Goal: Communication & Community: Answer question/provide support

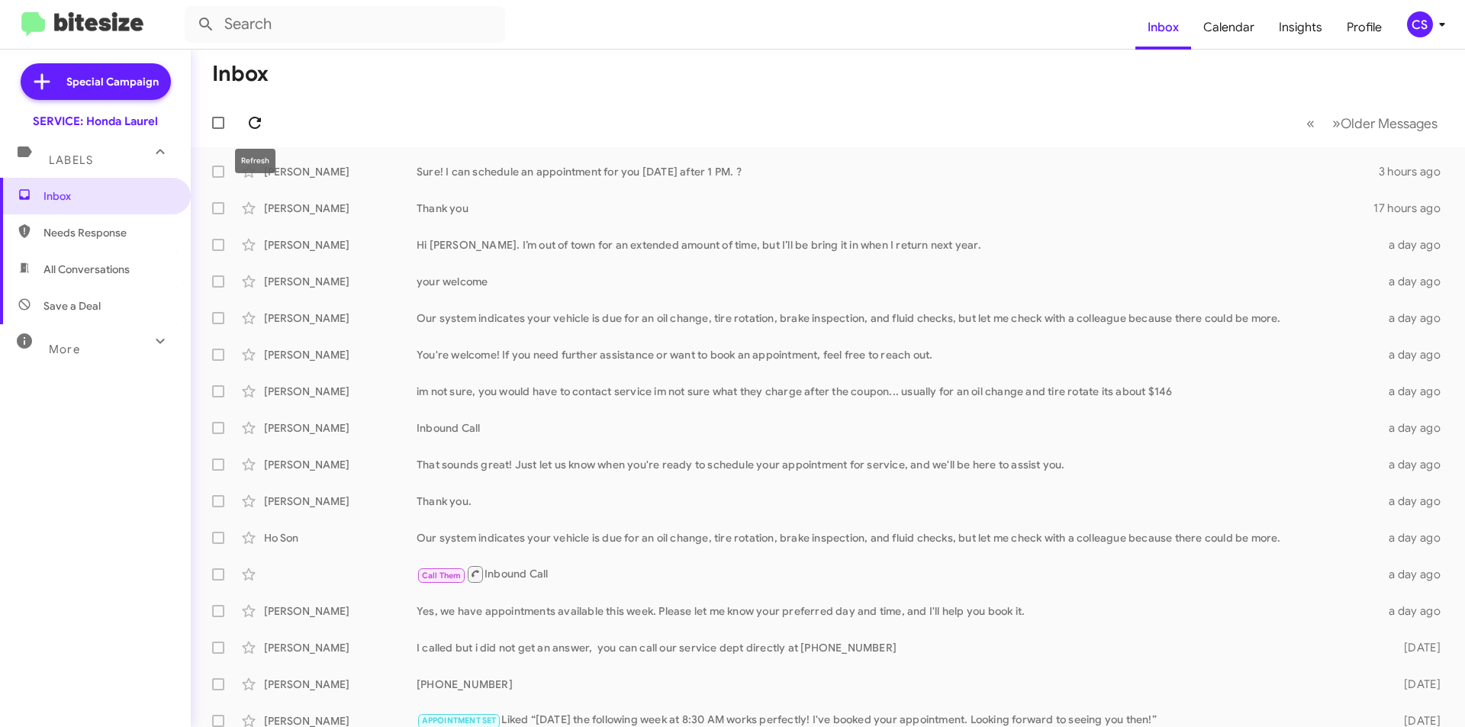
click at [266, 133] on button at bounding box center [255, 123] width 31 height 31
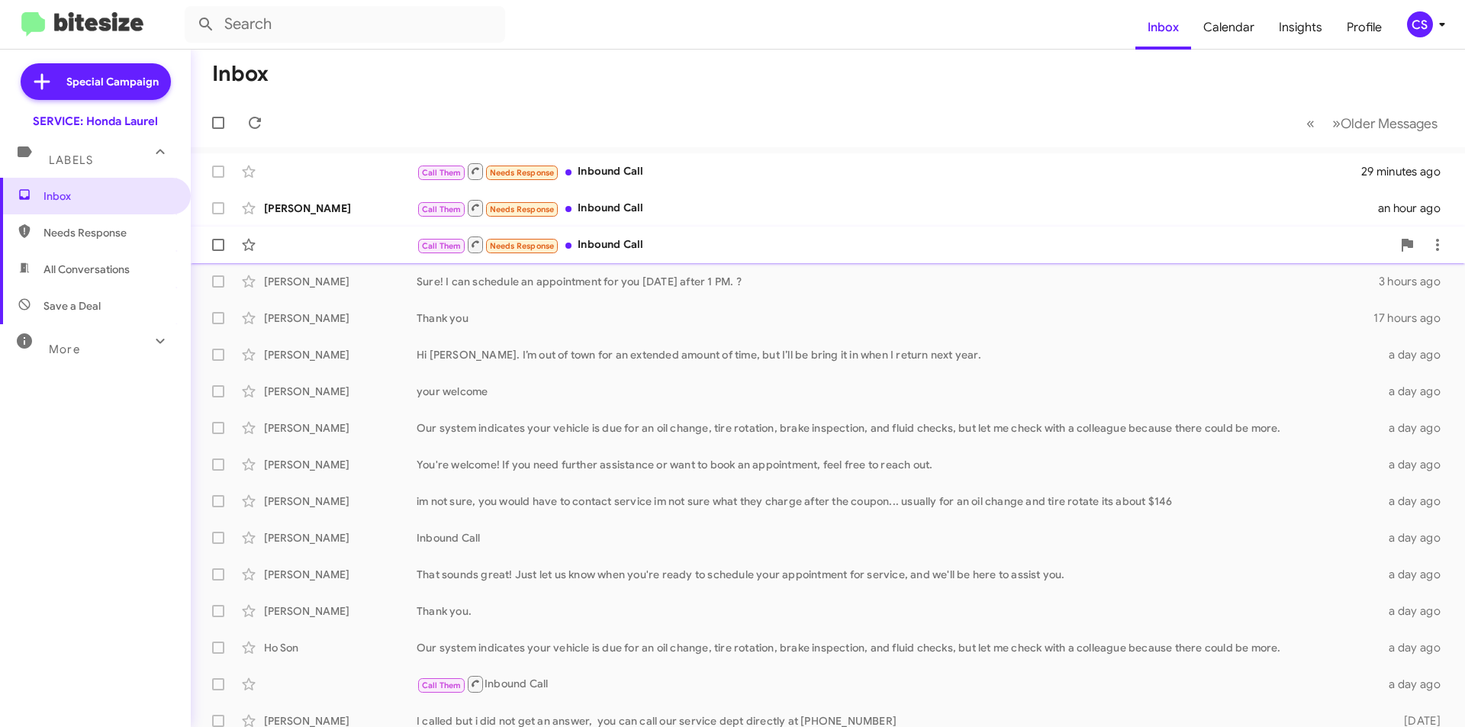
click at [642, 251] on div "Call Them Needs Response Inbound Call" at bounding box center [903, 244] width 975 height 19
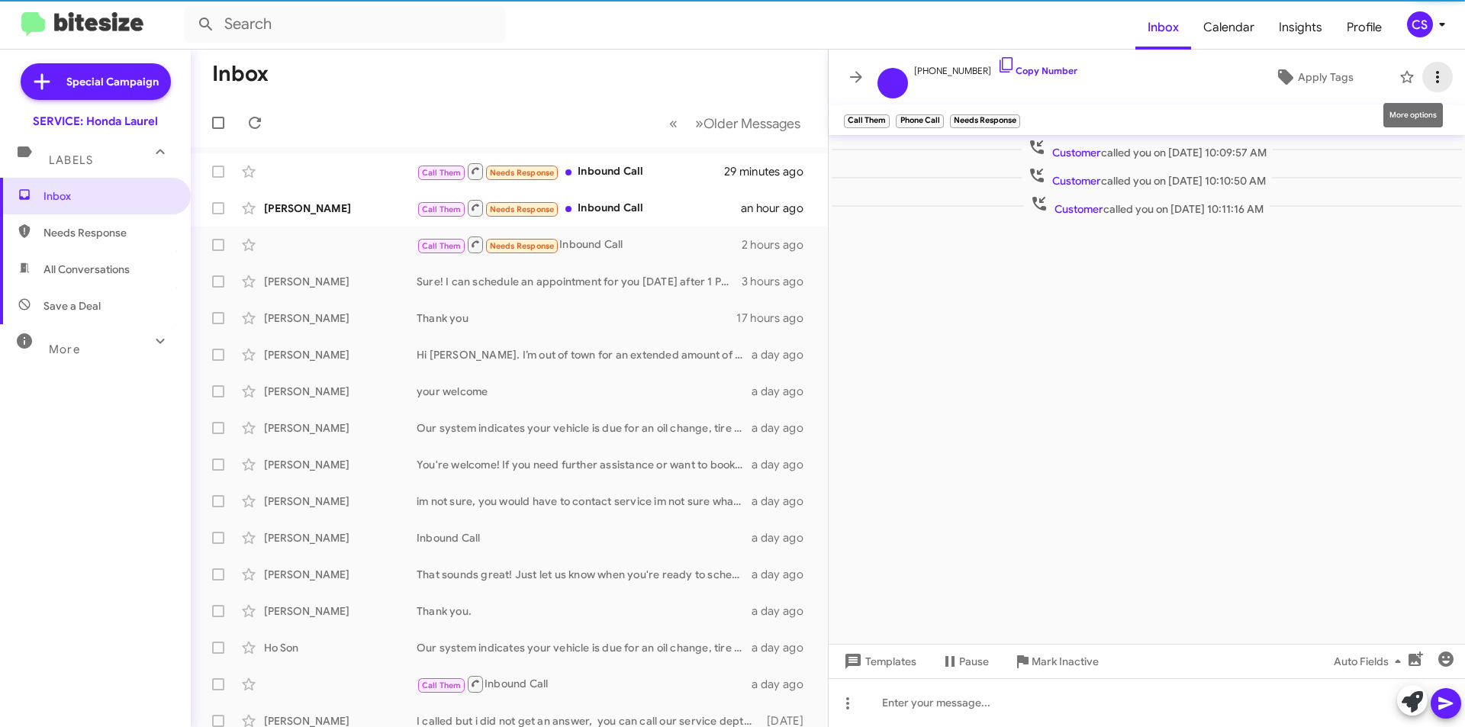
click at [1433, 68] on icon at bounding box center [1437, 77] width 18 height 18
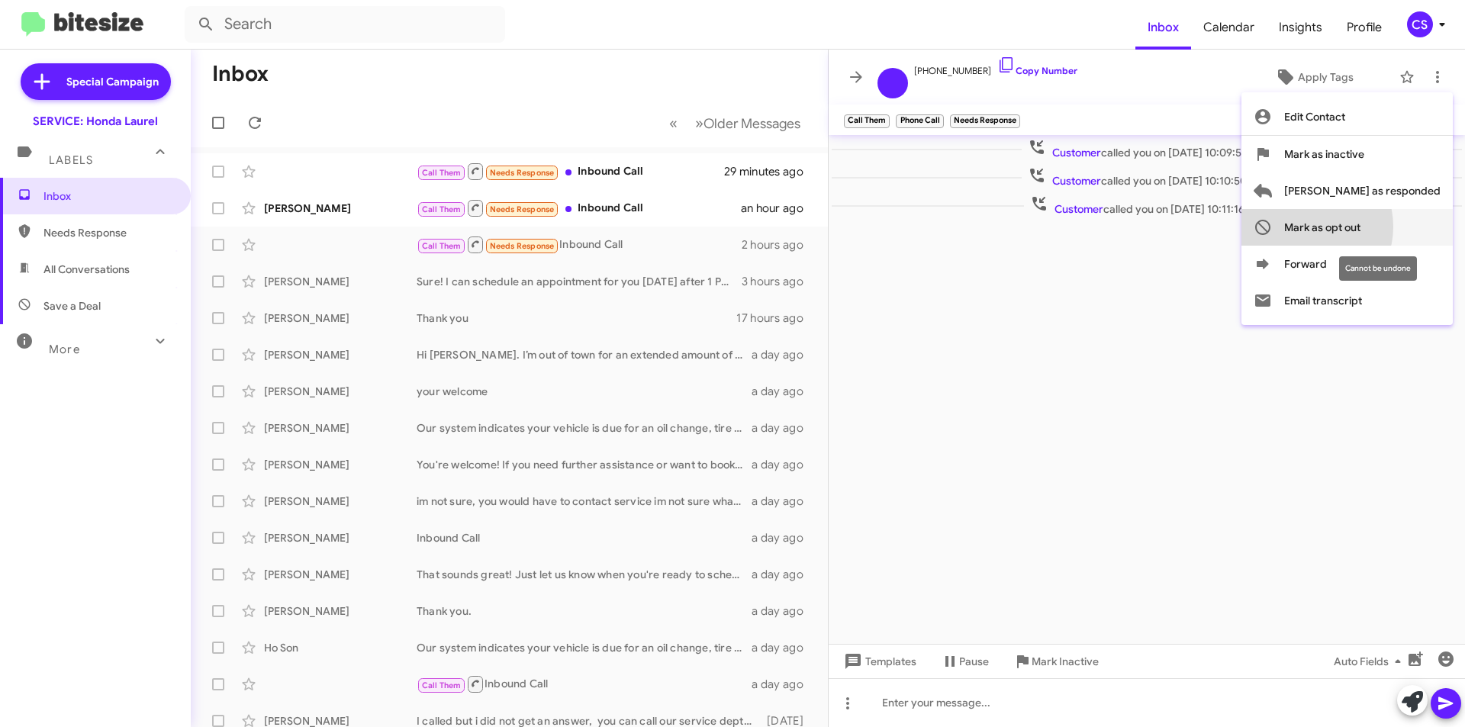
click at [1360, 227] on span "Mark as opt out" at bounding box center [1322, 227] width 76 height 37
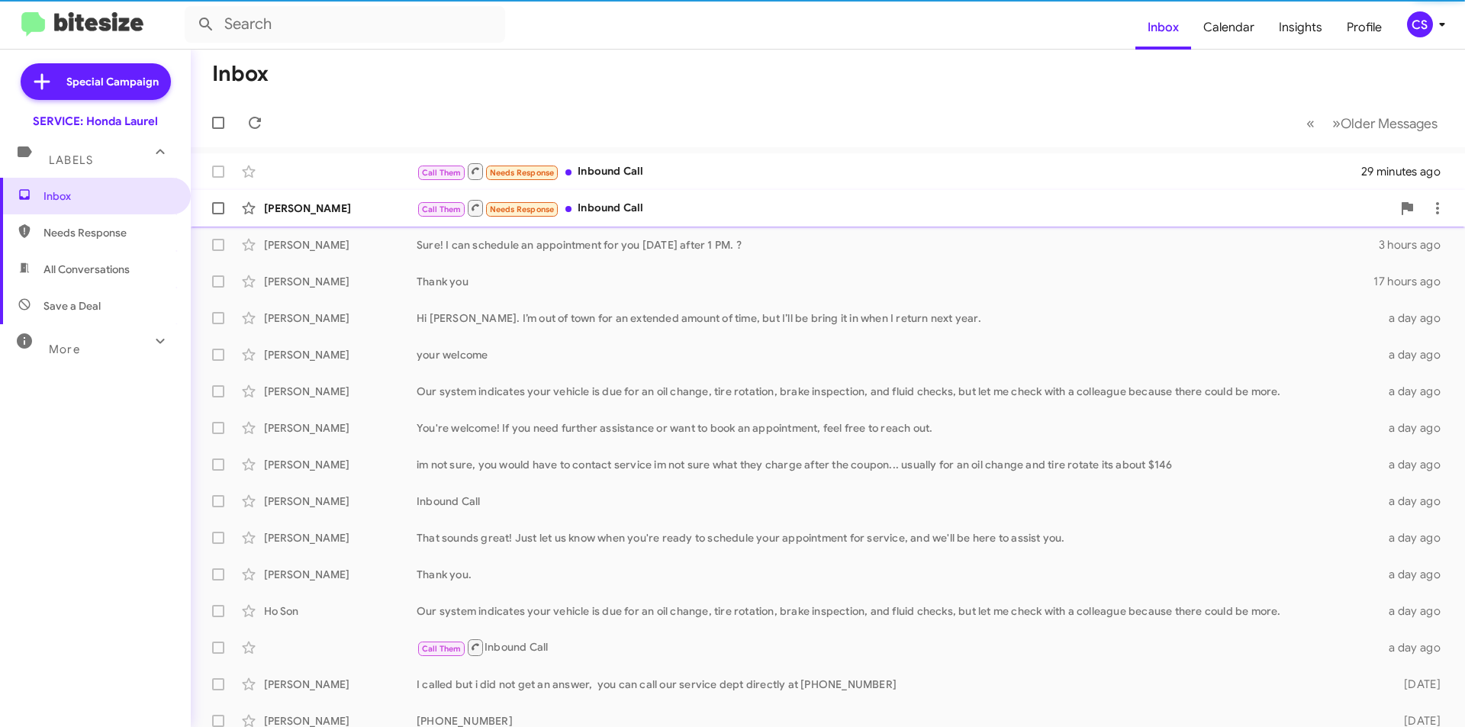
click at [746, 214] on div "Call Them Needs Response Inbound Call" at bounding box center [903, 207] width 975 height 19
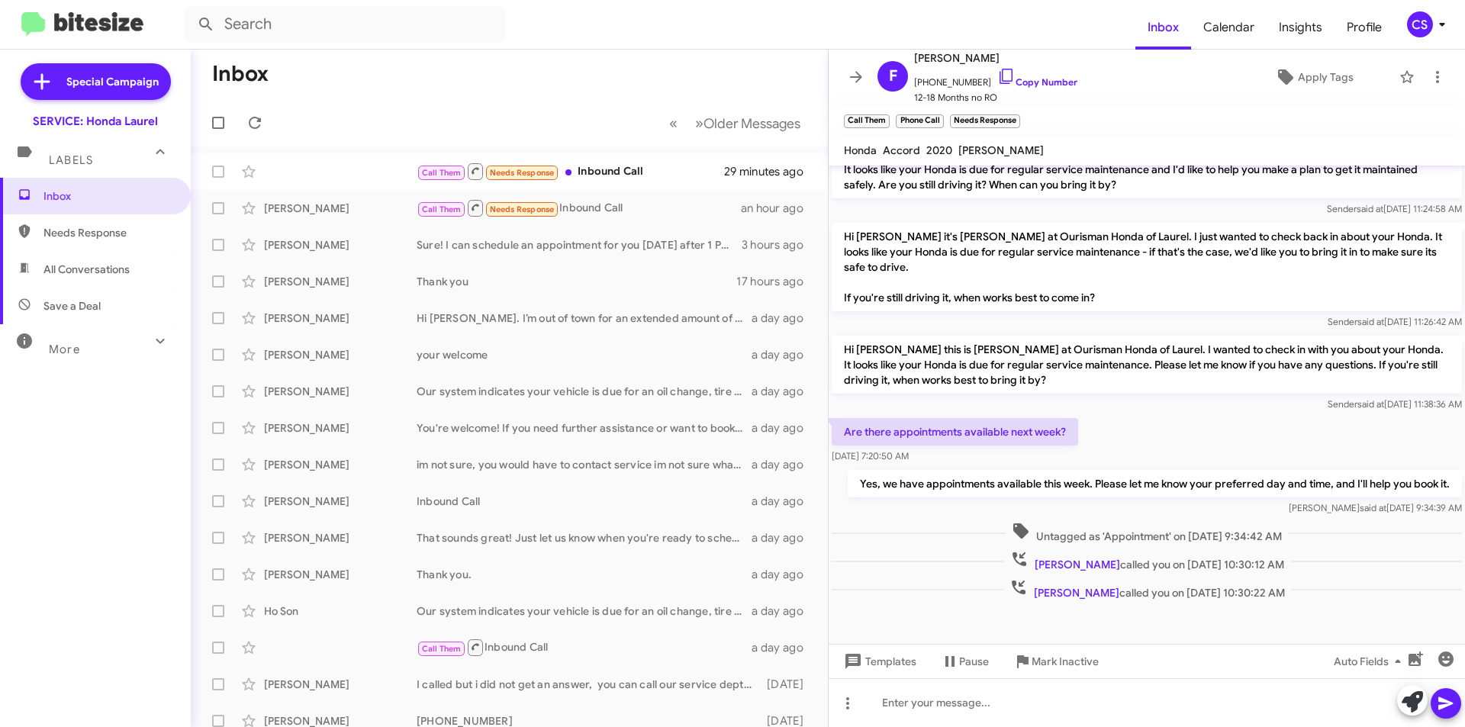
scroll to position [465, 0]
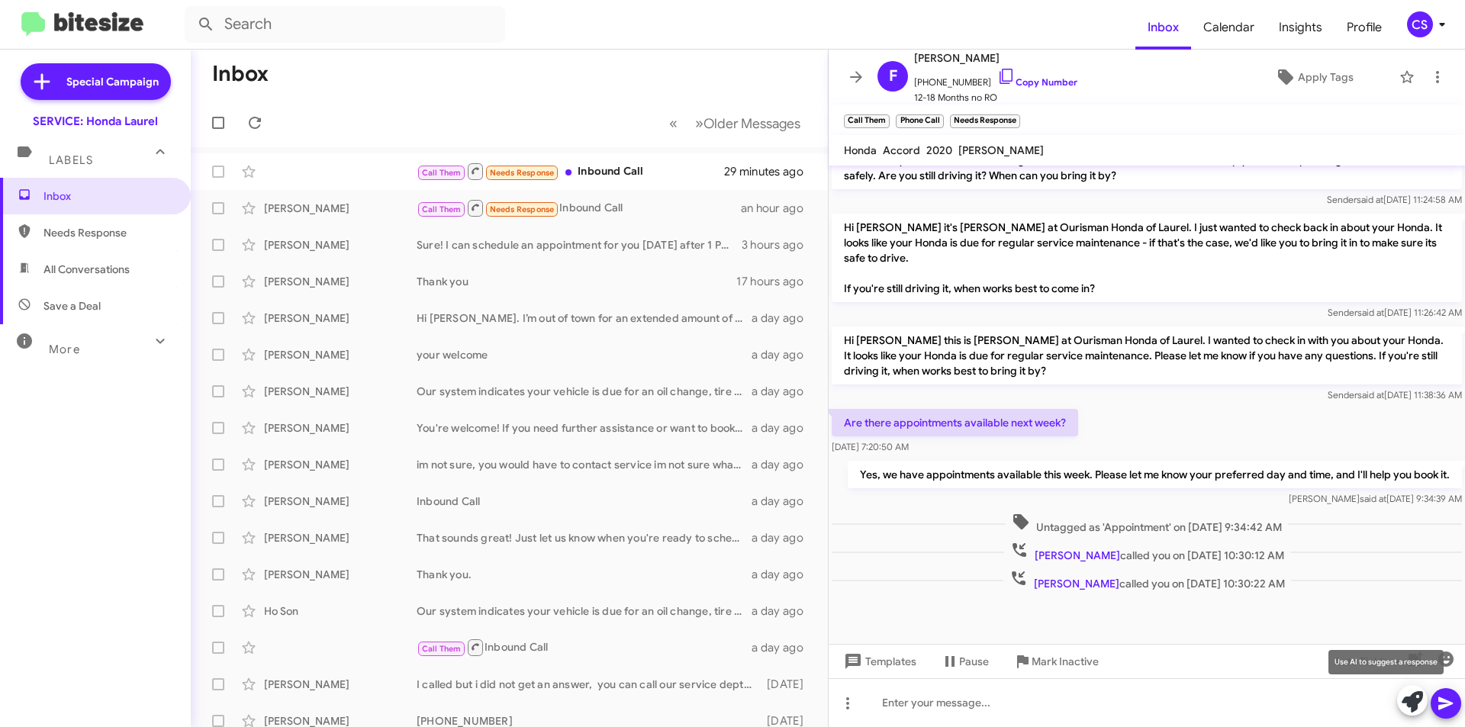
click at [1402, 699] on icon at bounding box center [1411, 701] width 21 height 21
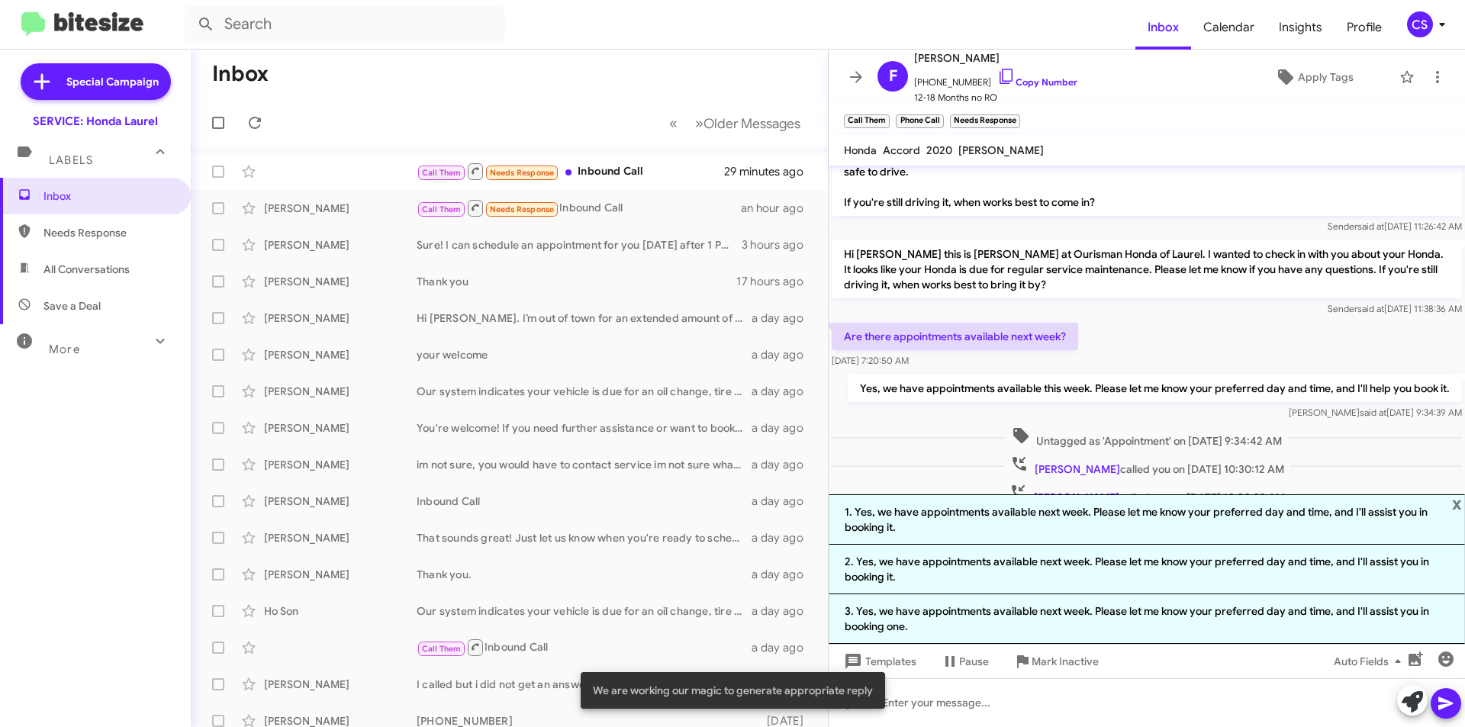
scroll to position [614, 0]
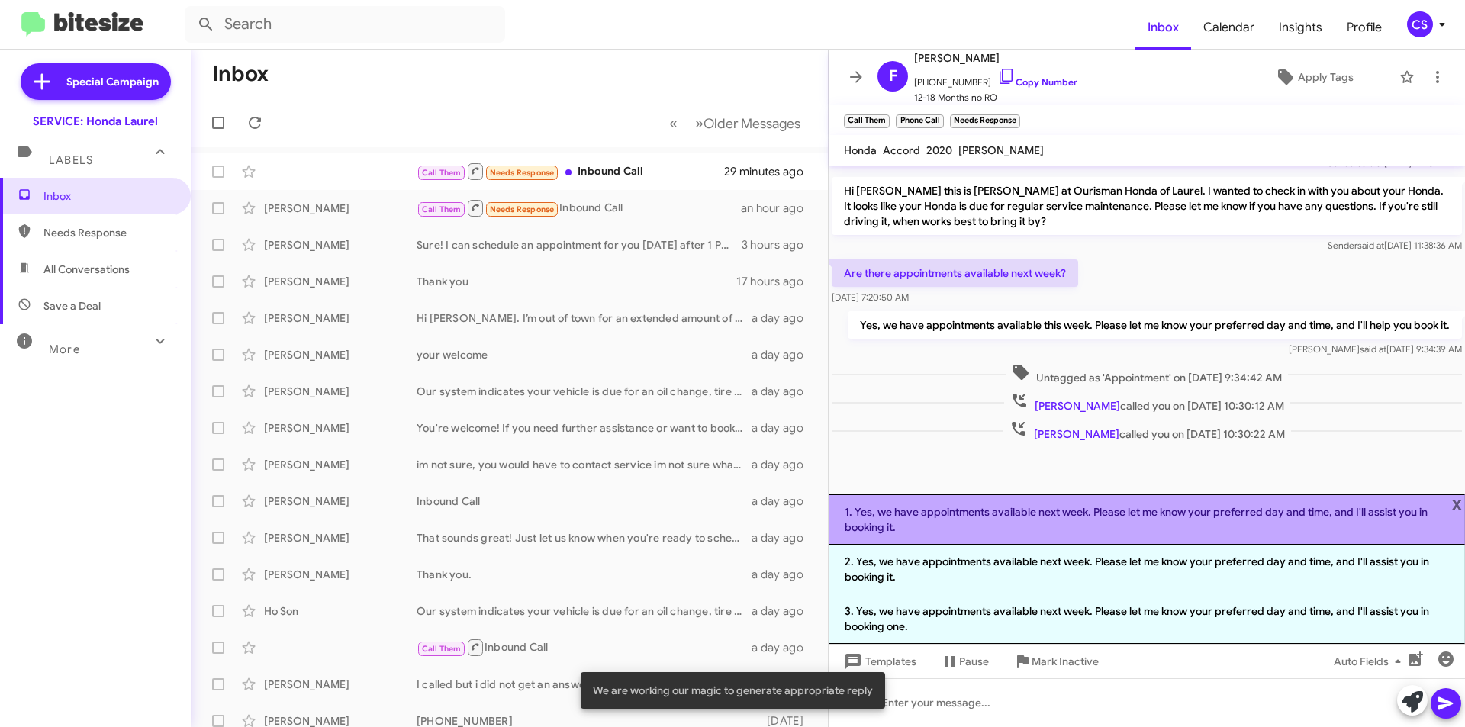
click at [1083, 509] on li "1. Yes, we have appointments available next week. Please let me know your prefe…" at bounding box center [1146, 519] width 636 height 50
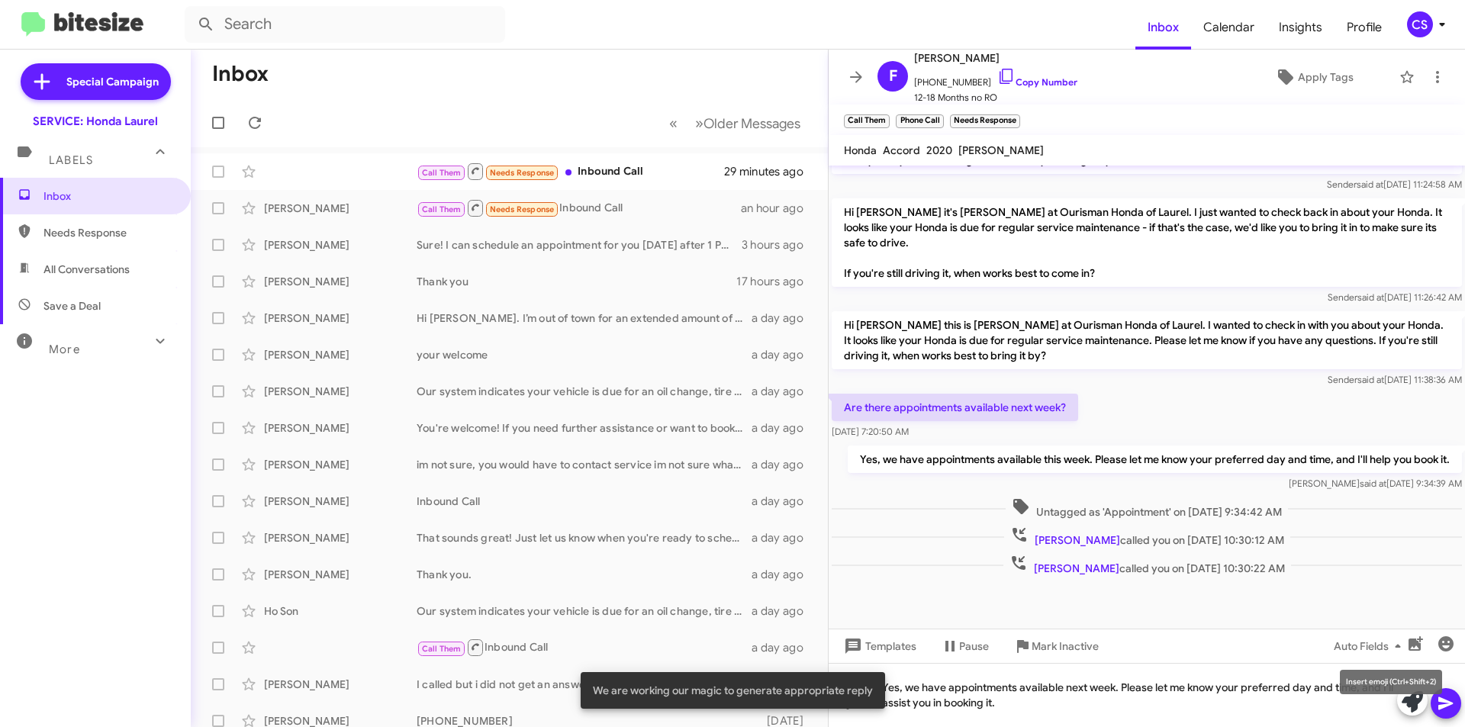
click at [1439, 699] on mat-tooltip-component "Insert emoji (Ctrl+Shift+2)" at bounding box center [1391, 682] width 124 height 46
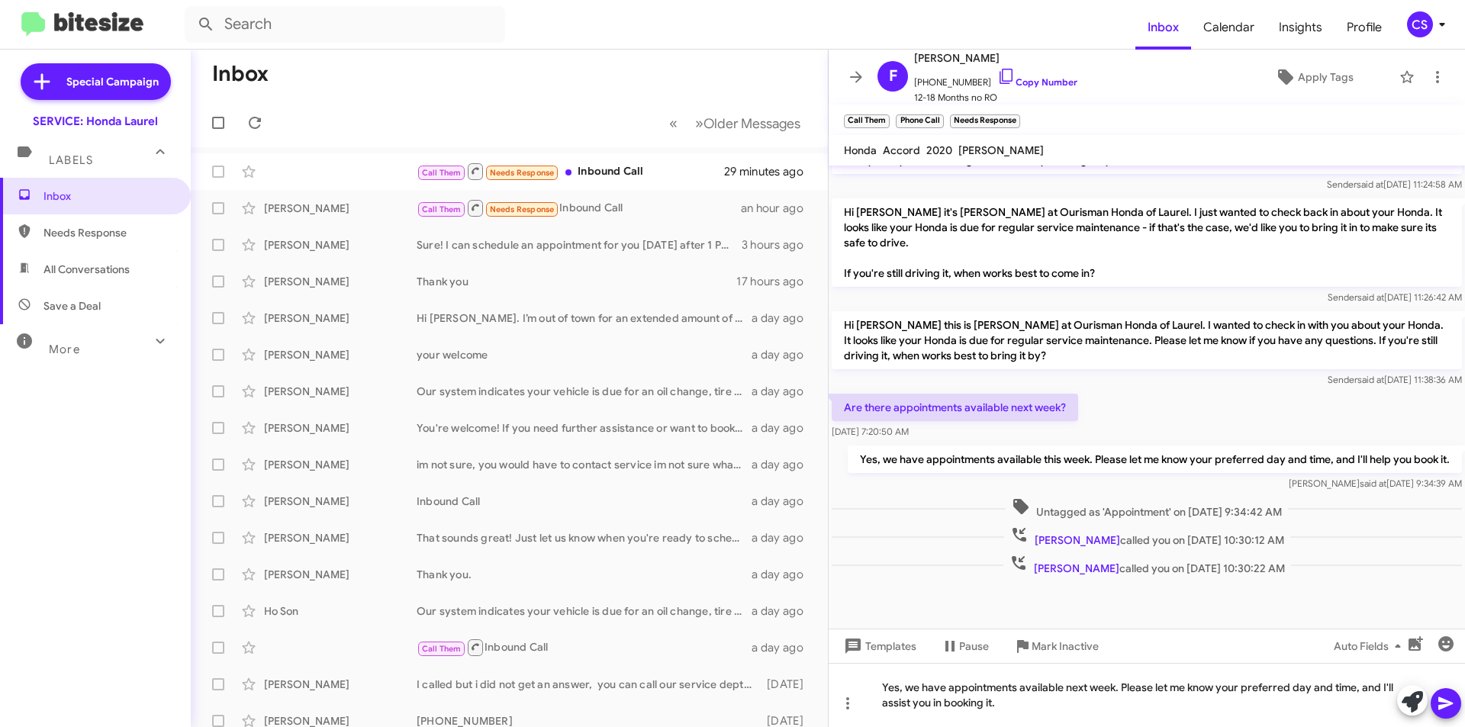
click at [1440, 702] on icon at bounding box center [1445, 703] width 14 height 13
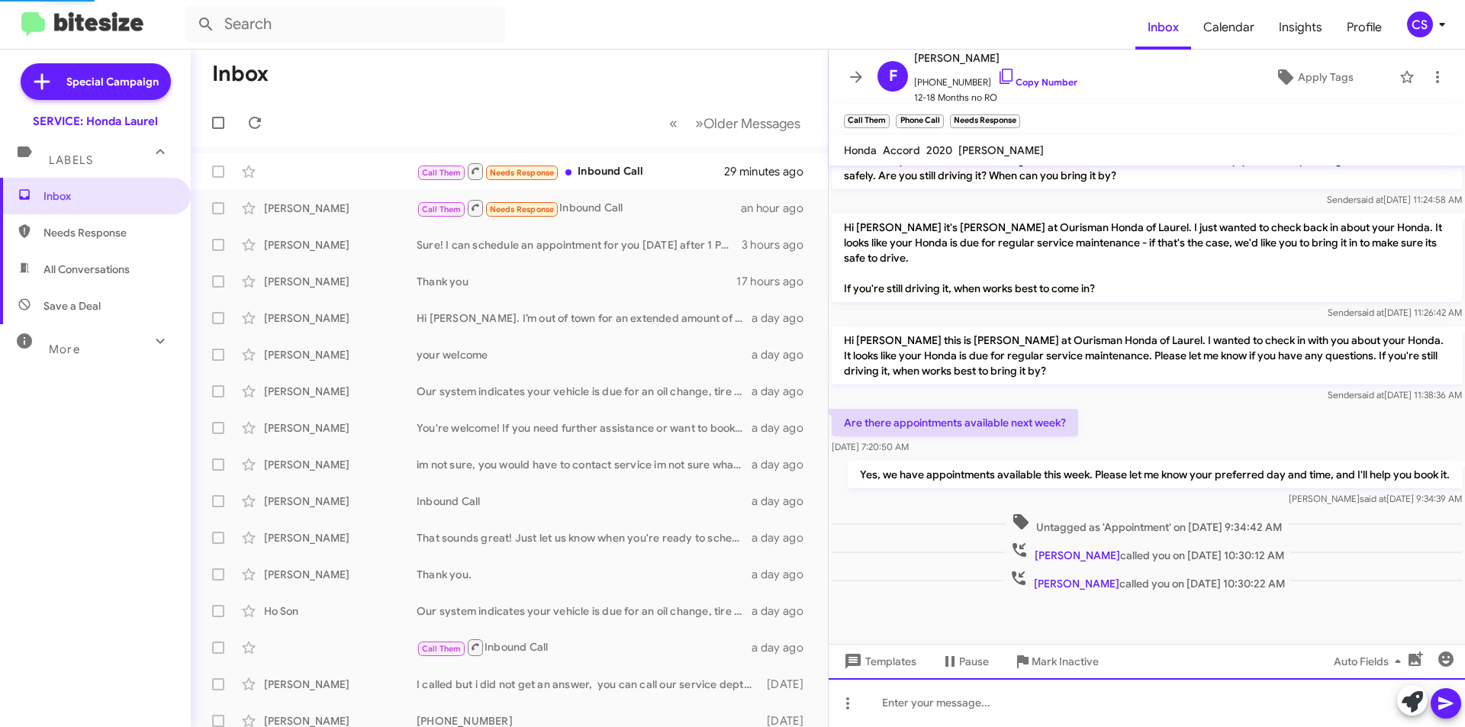
scroll to position [0, 0]
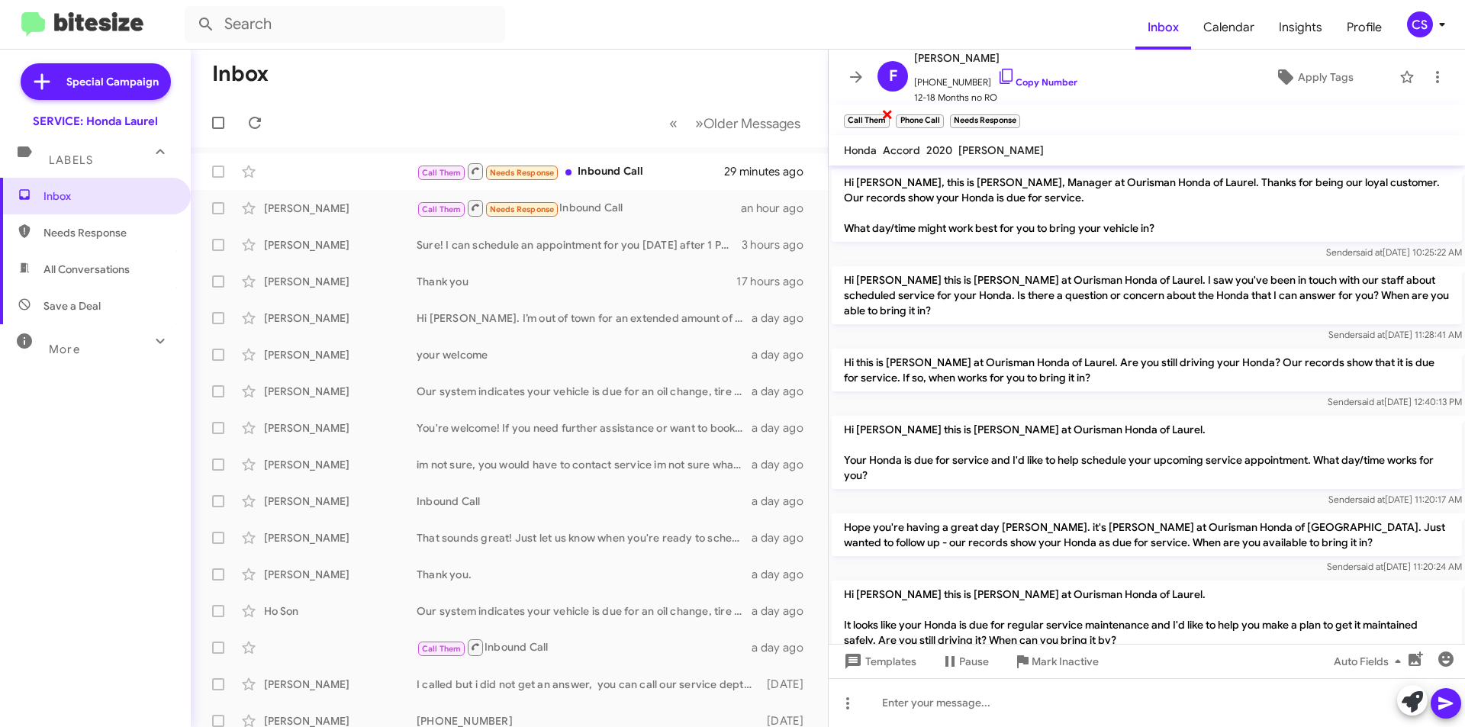
click at [886, 117] on span "×" at bounding box center [887, 114] width 12 height 18
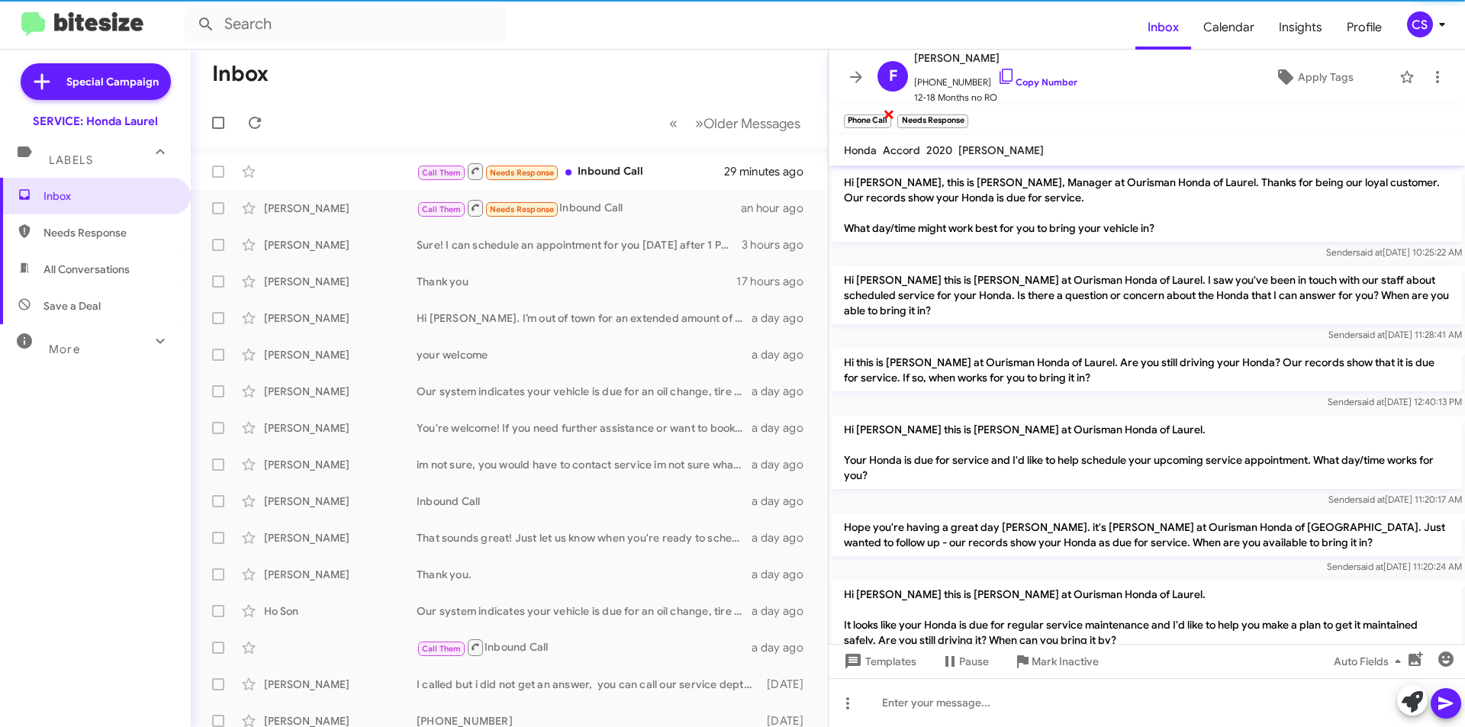
click at [885, 114] on span "×" at bounding box center [889, 114] width 12 height 18
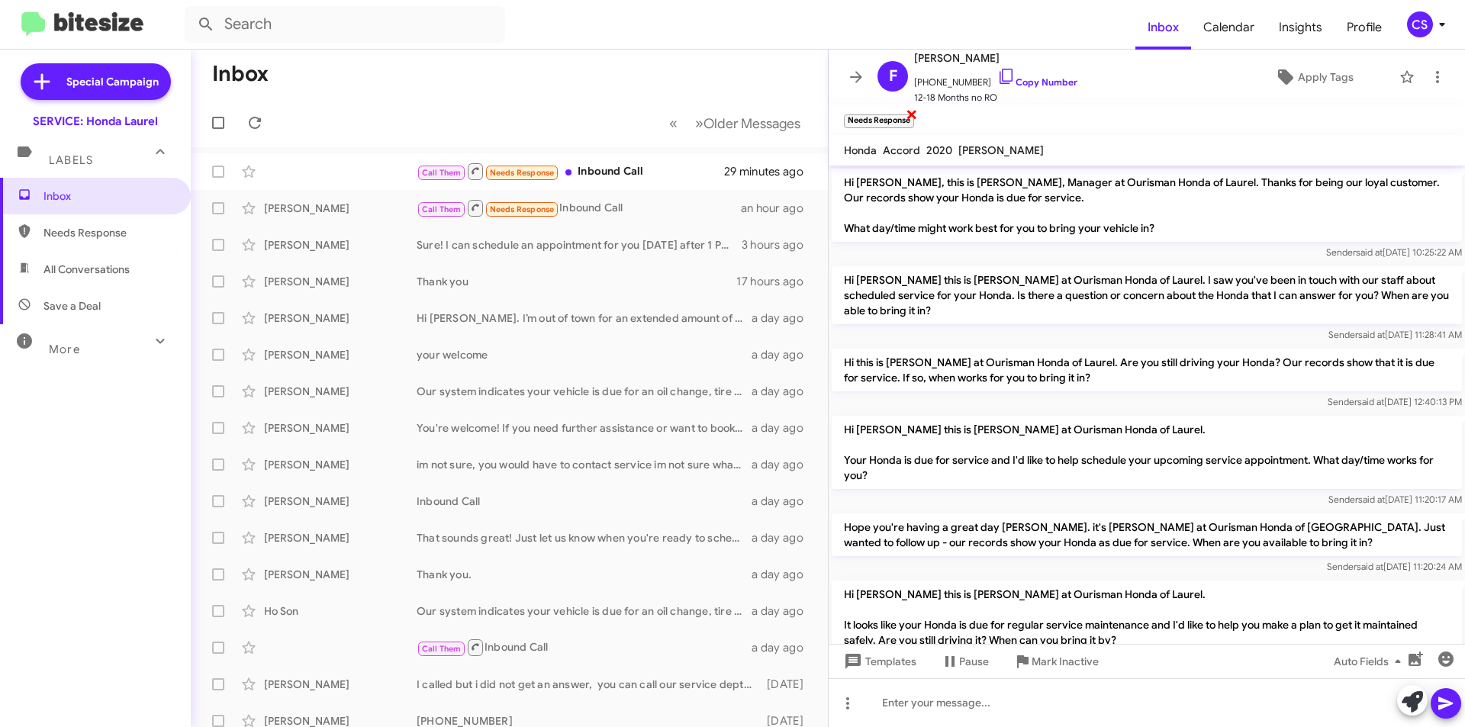
click at [915, 109] on span "×" at bounding box center [911, 114] width 12 height 18
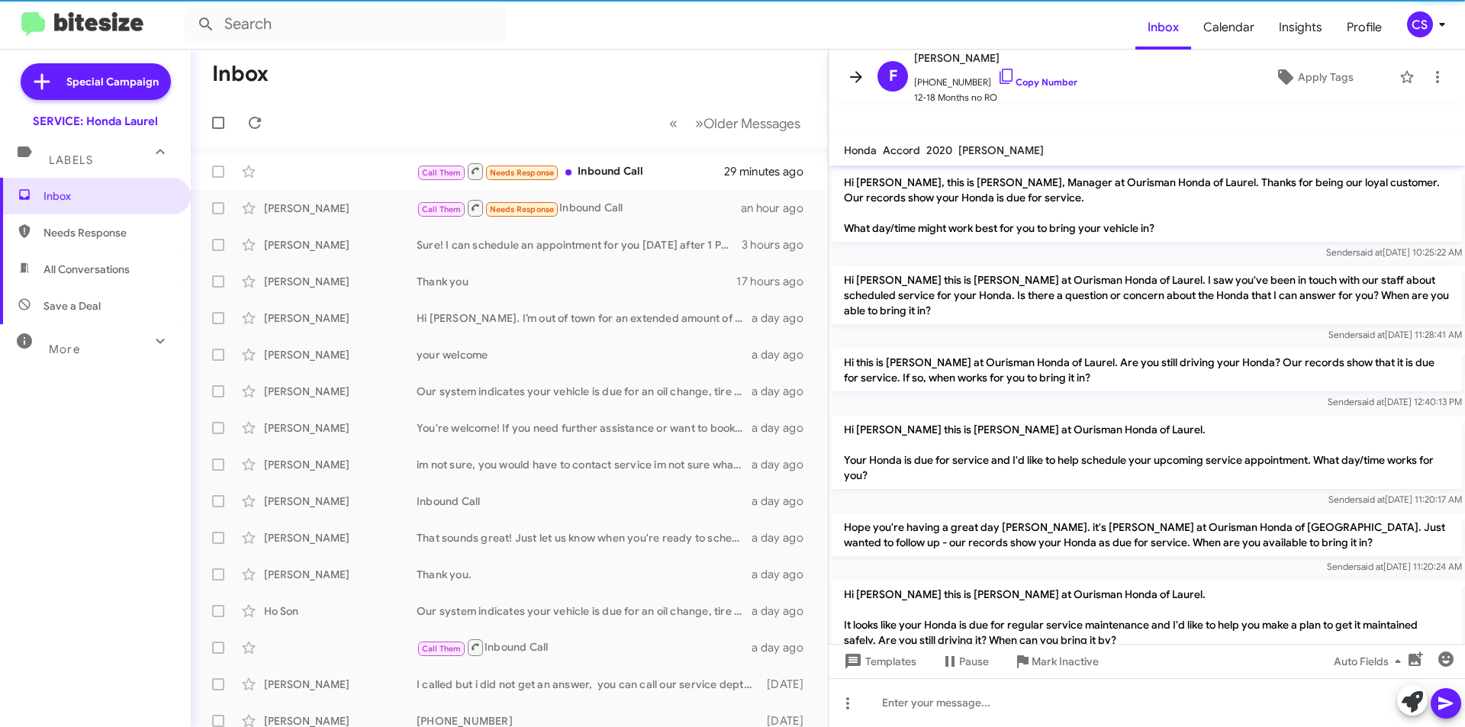
click at [853, 79] on icon at bounding box center [856, 77] width 18 height 18
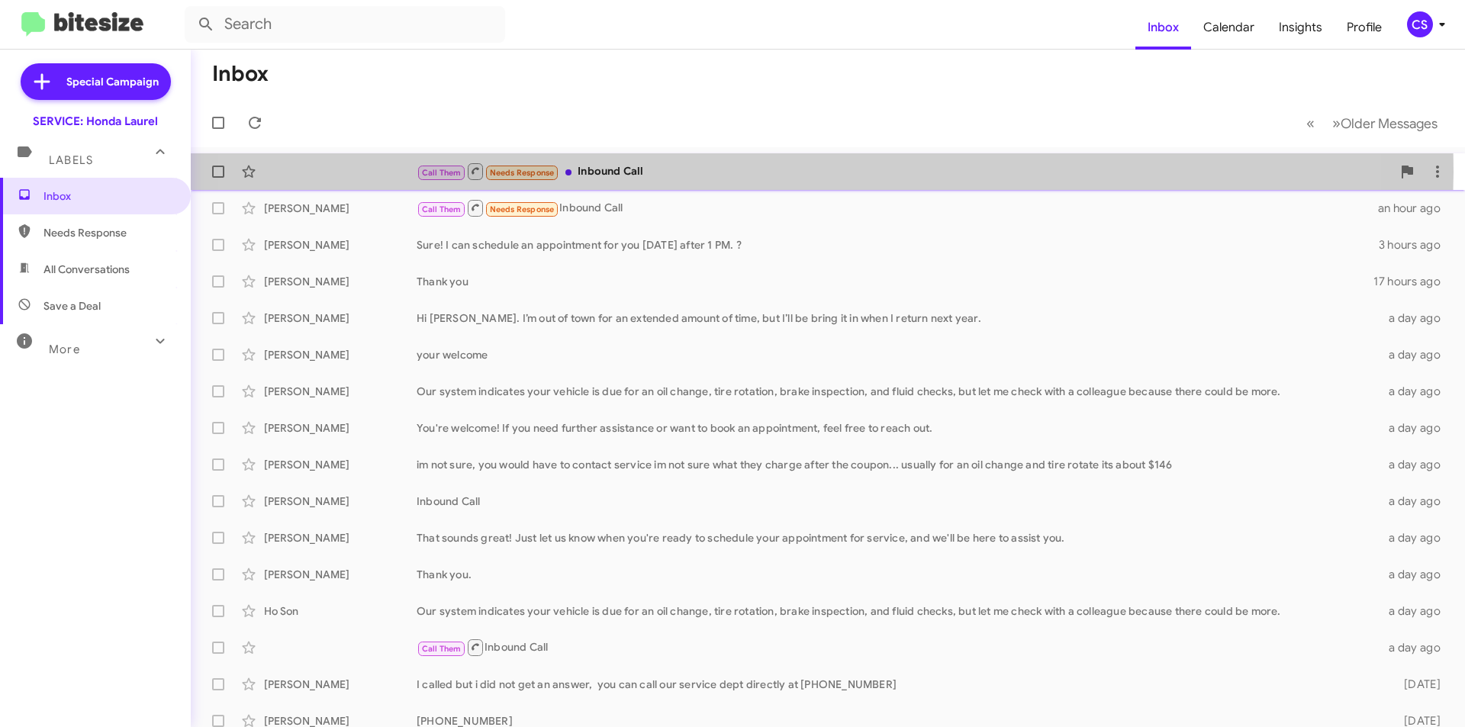
drag, startPoint x: 738, startPoint y: 172, endPoint x: 801, endPoint y: 156, distance: 64.6
click at [739, 172] on div "Call Them Needs Response Inbound Call" at bounding box center [903, 171] width 975 height 19
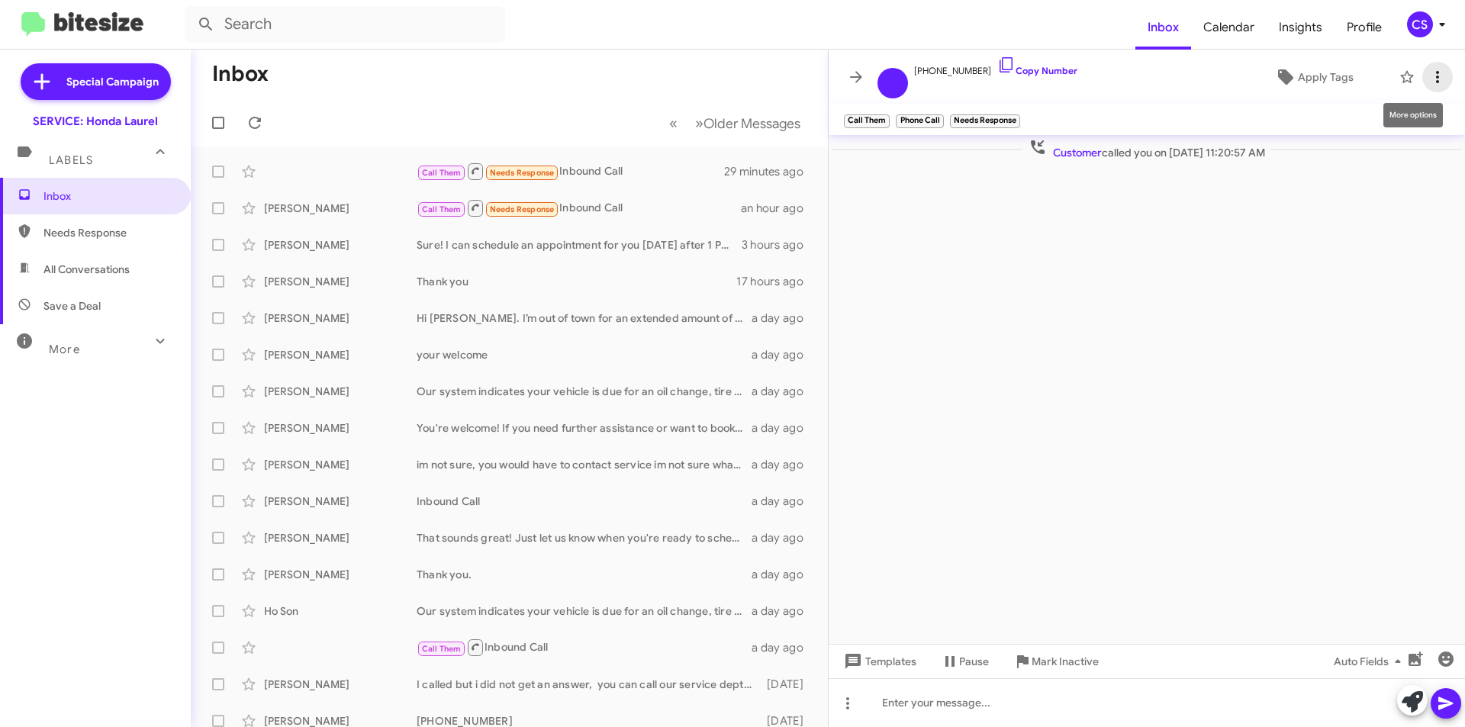
click at [1423, 72] on span at bounding box center [1437, 77] width 31 height 18
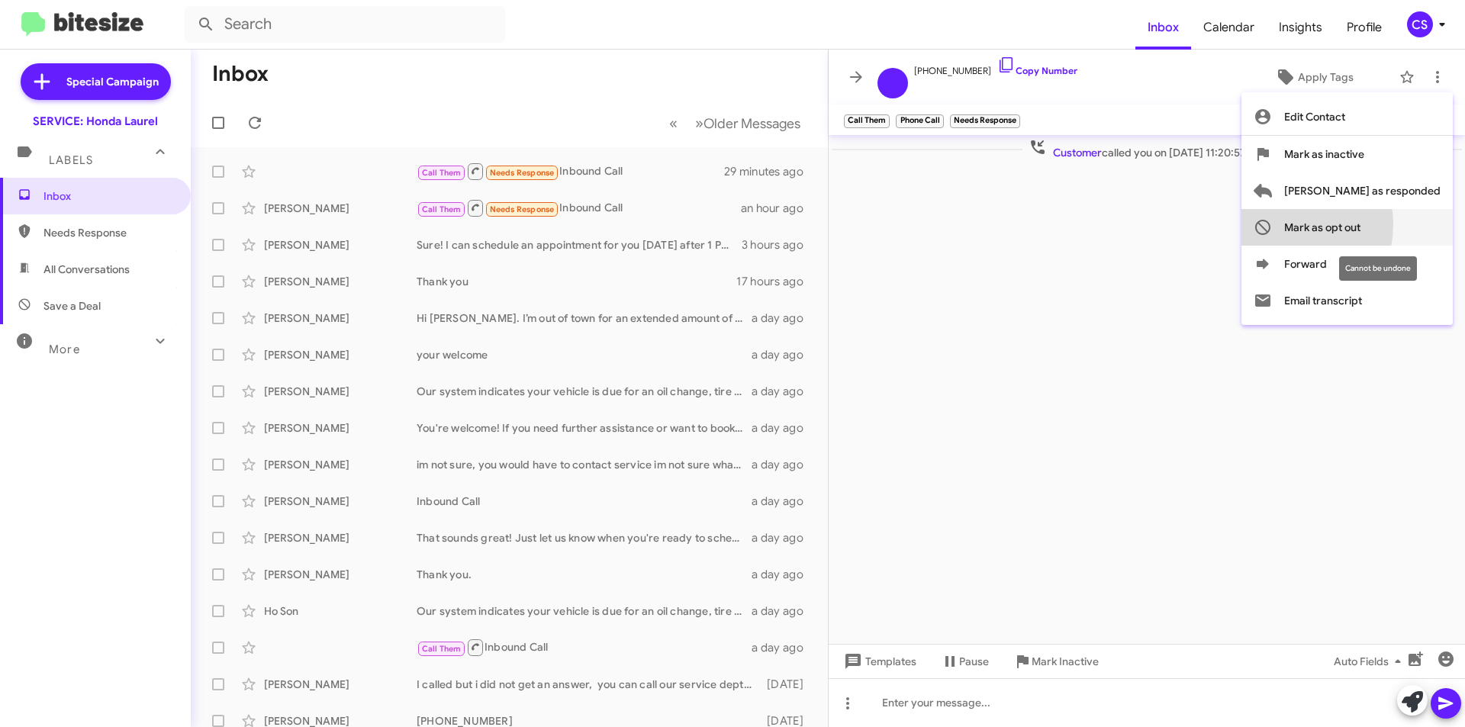
click at [1344, 224] on button "Mark as opt out" at bounding box center [1346, 227] width 211 height 37
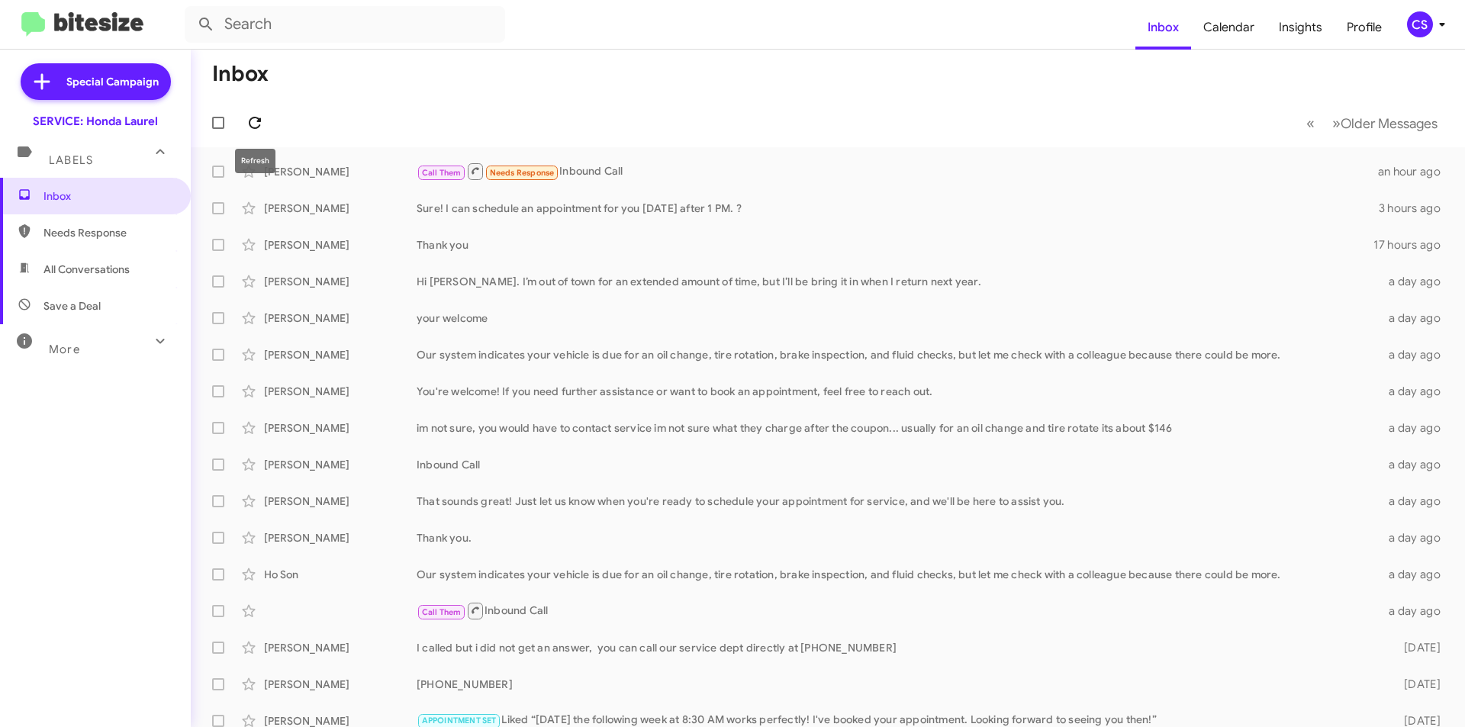
click at [261, 124] on icon at bounding box center [255, 123] width 18 height 18
click at [255, 124] on icon at bounding box center [255, 123] width 18 height 18
click at [270, 123] on mat-toolbar-row "« Previous » Next Older Messages" at bounding box center [828, 122] width 1274 height 49
click at [248, 127] on icon at bounding box center [255, 123] width 18 height 18
click at [247, 122] on icon at bounding box center [255, 123] width 18 height 18
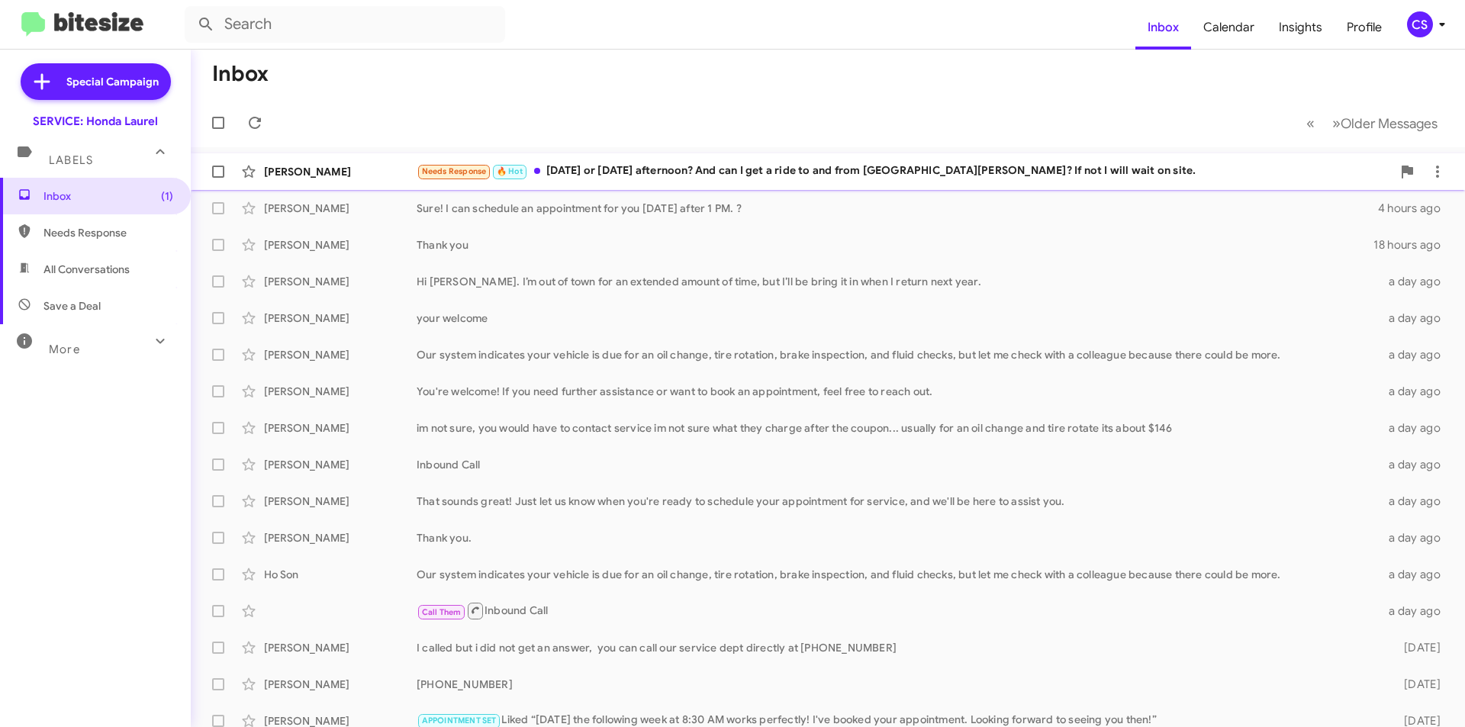
click at [859, 153] on span "[PERSON_NAME] Needs Response 🔥 Hot [DATE] or [DATE] afternoon? And can I get a …" at bounding box center [828, 171] width 1274 height 37
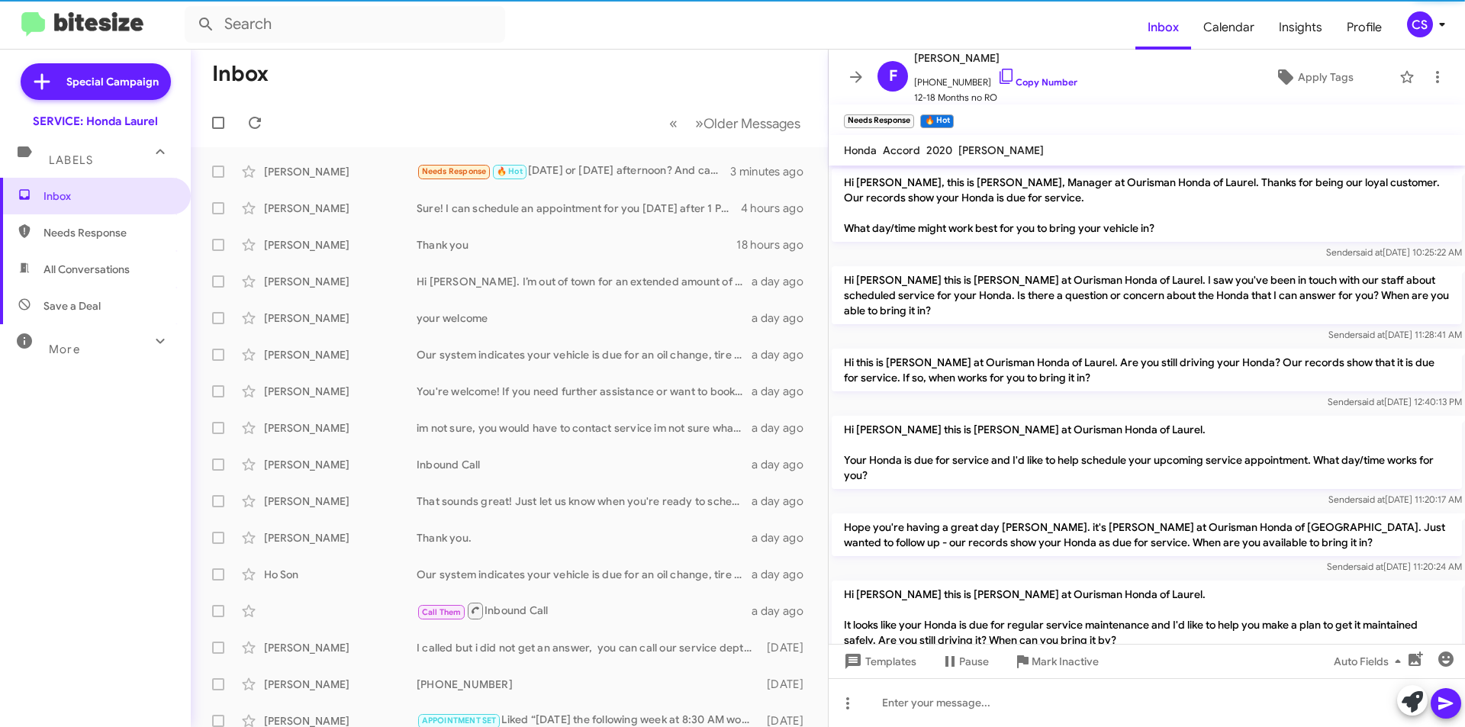
scroll to position [655, 0]
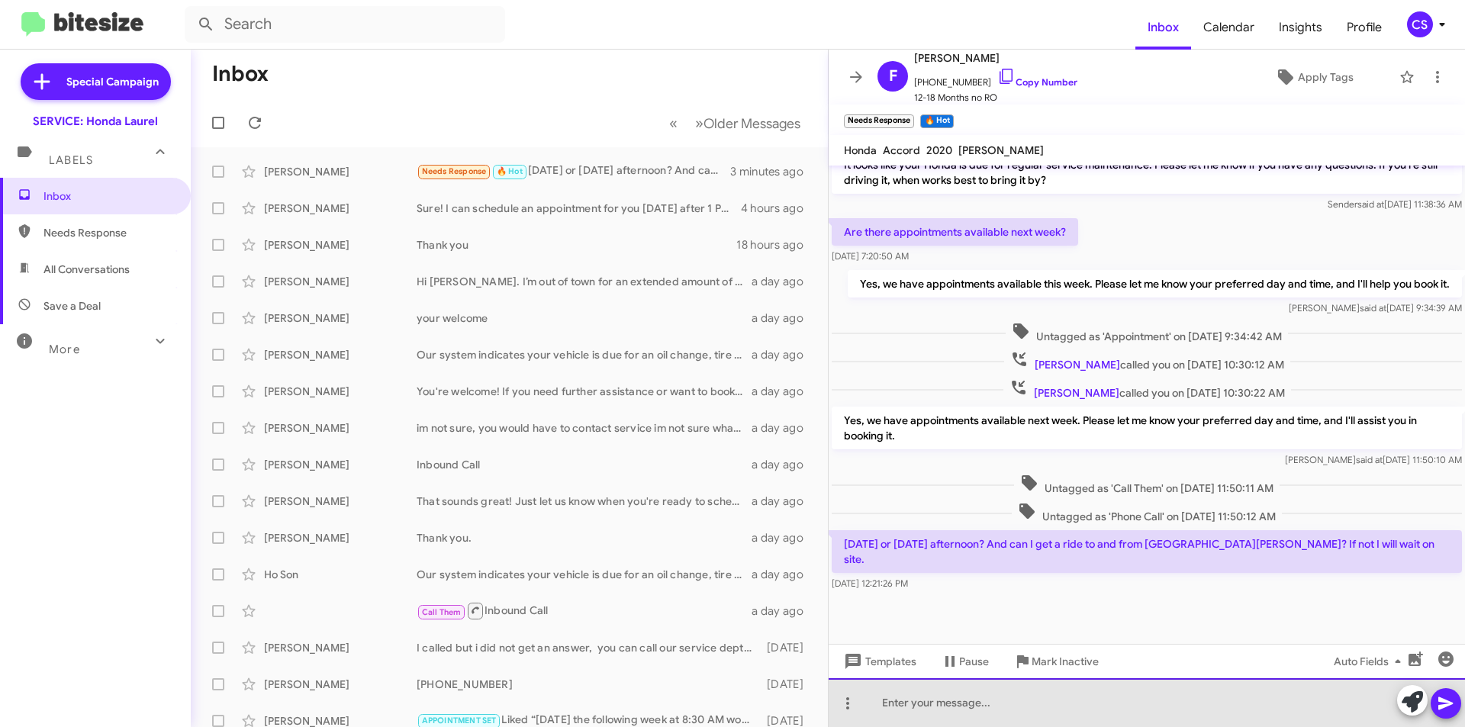
click at [995, 702] on div at bounding box center [1146, 702] width 636 height 49
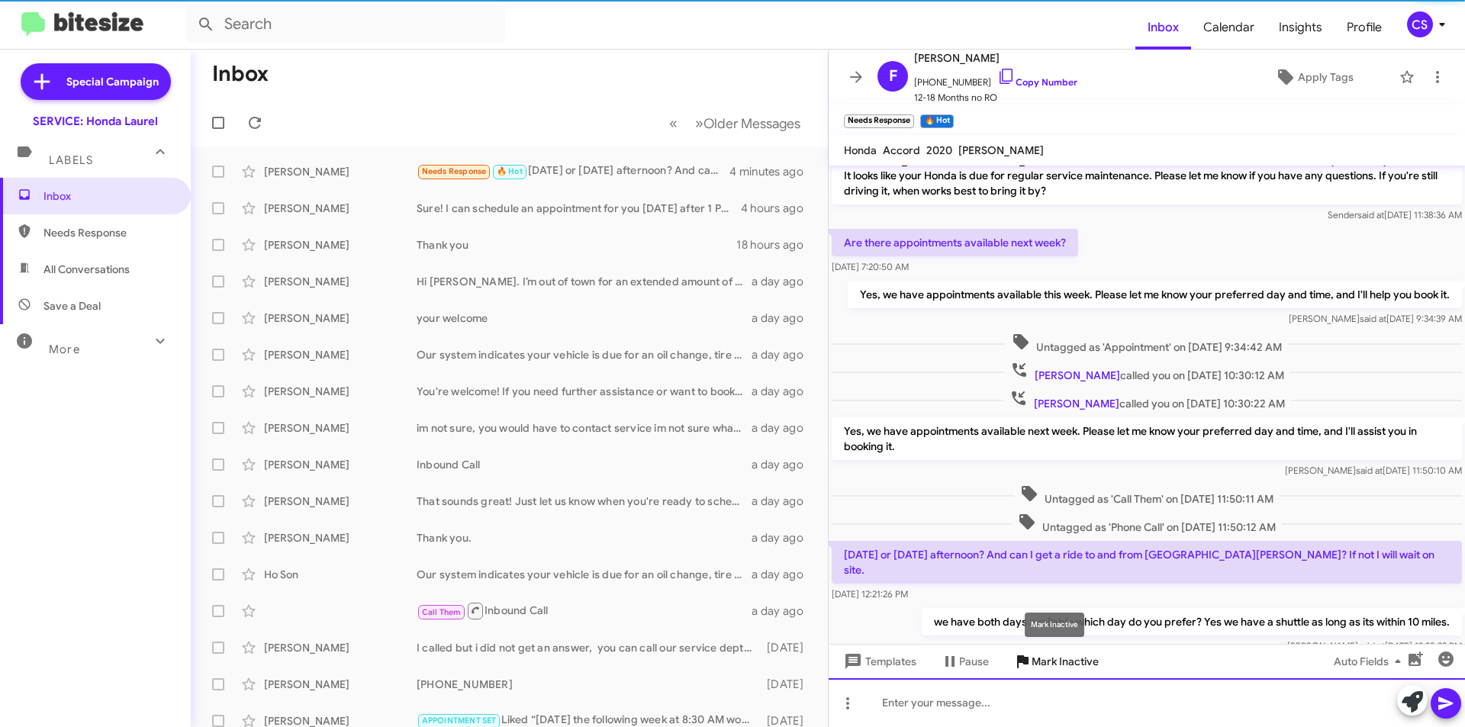
scroll to position [711, 0]
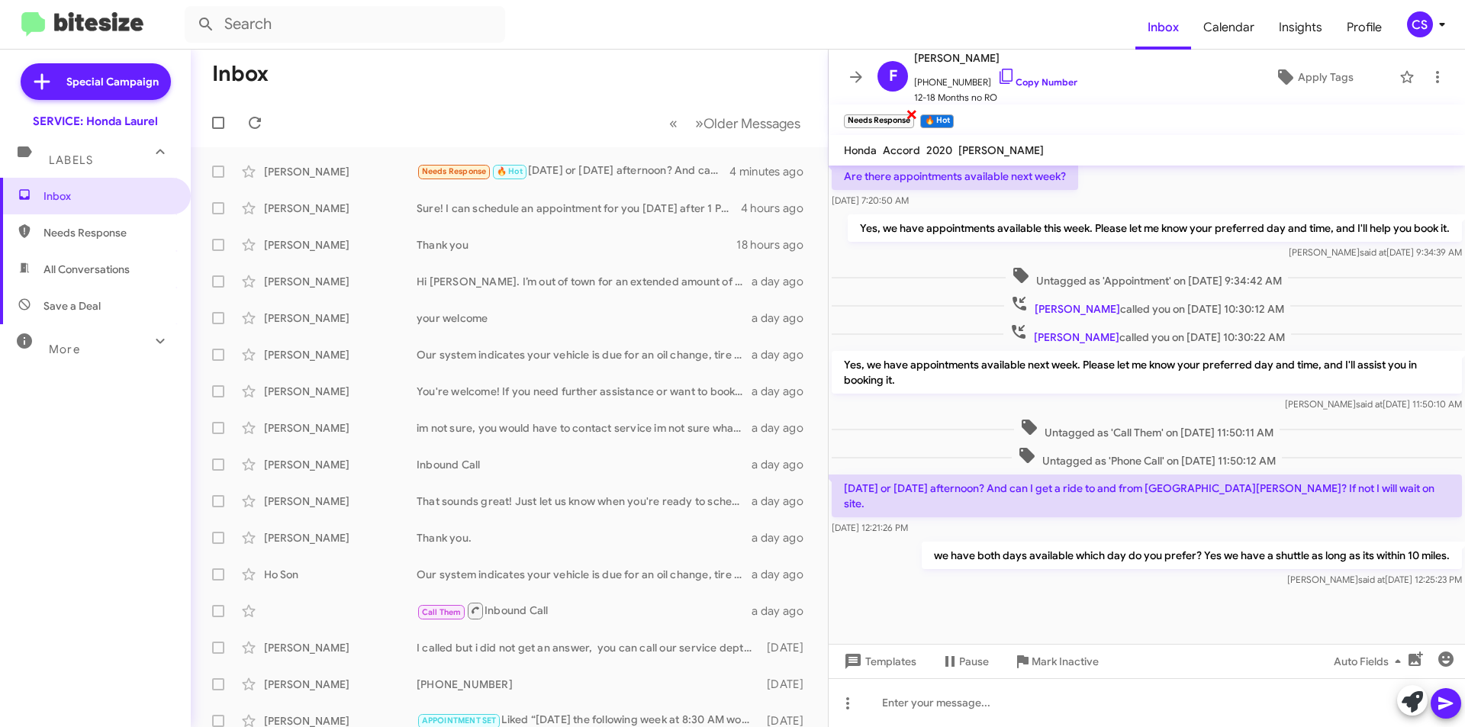
click at [909, 112] on span "×" at bounding box center [911, 114] width 12 height 18
click at [873, 113] on span "×" at bounding box center [874, 114] width 12 height 18
click at [246, 121] on icon at bounding box center [255, 123] width 18 height 18
click at [854, 80] on icon at bounding box center [856, 77] width 18 height 18
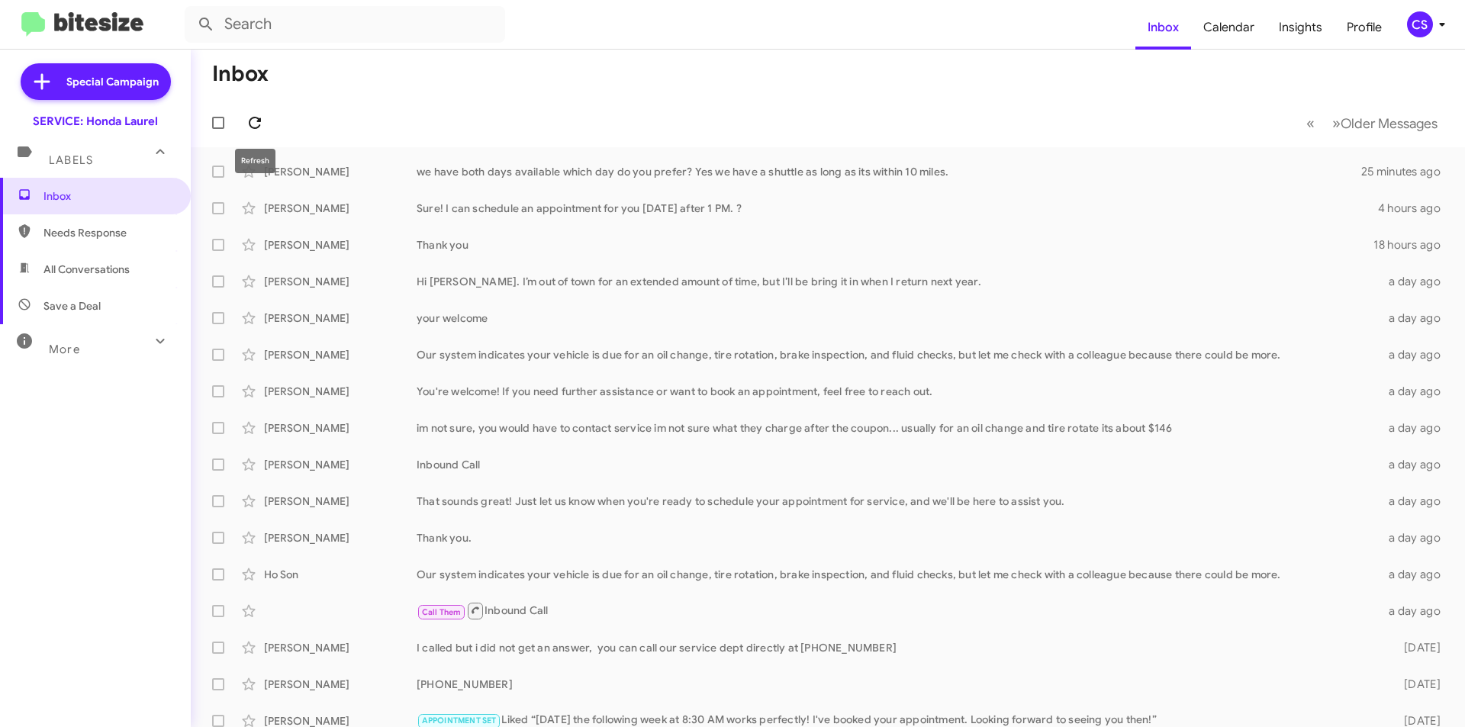
click at [260, 119] on icon at bounding box center [255, 123] width 12 height 12
click at [757, 169] on div "we have both days available which day do you prefer? Yes we have a shuttle as l…" at bounding box center [903, 171] width 975 height 15
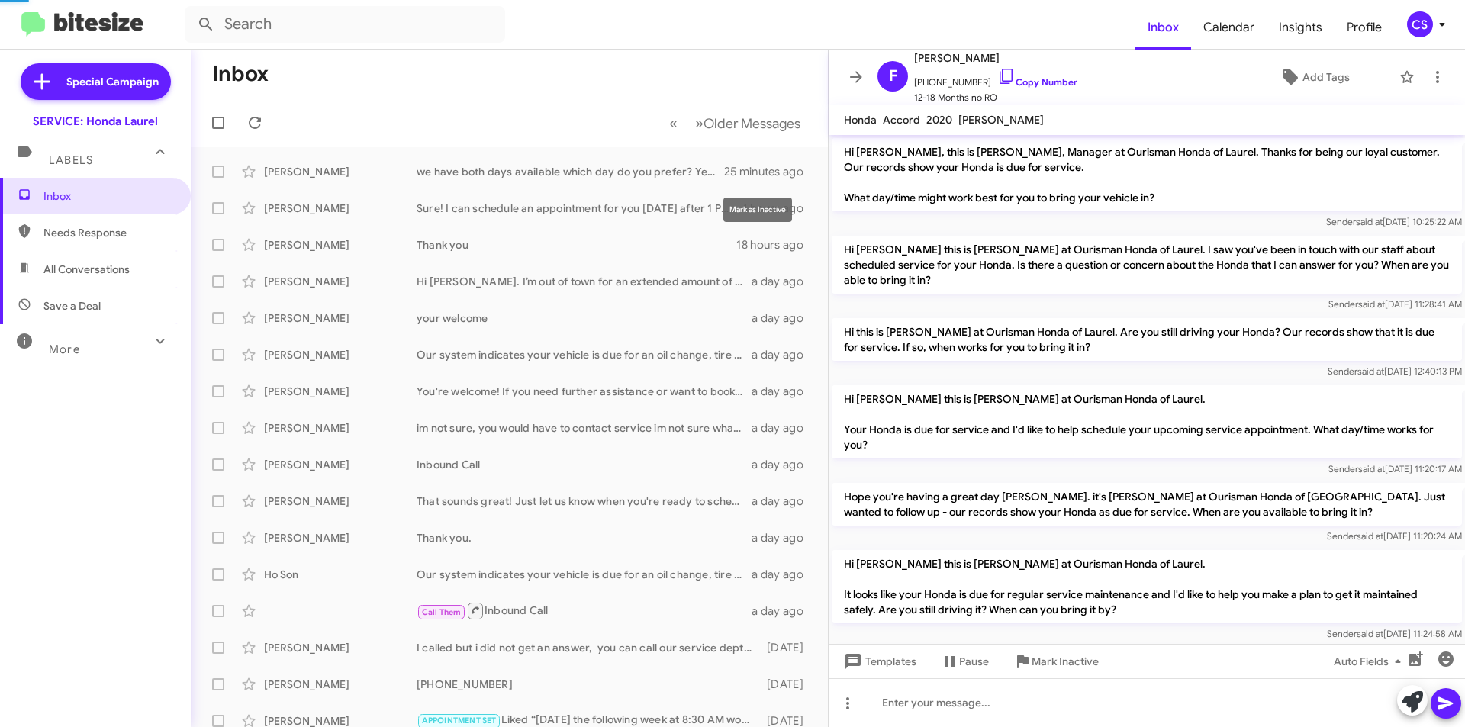
scroll to position [712, 0]
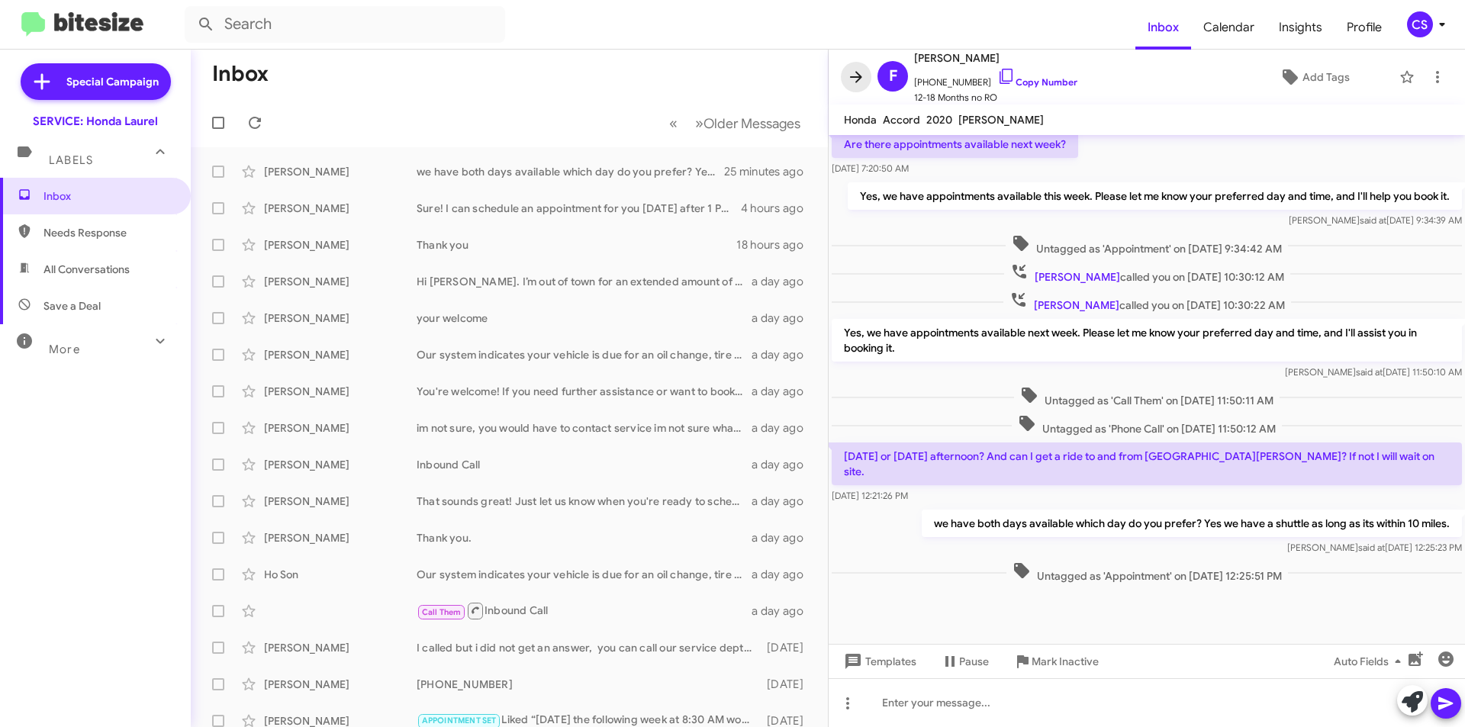
click at [859, 72] on icon at bounding box center [856, 77] width 18 height 18
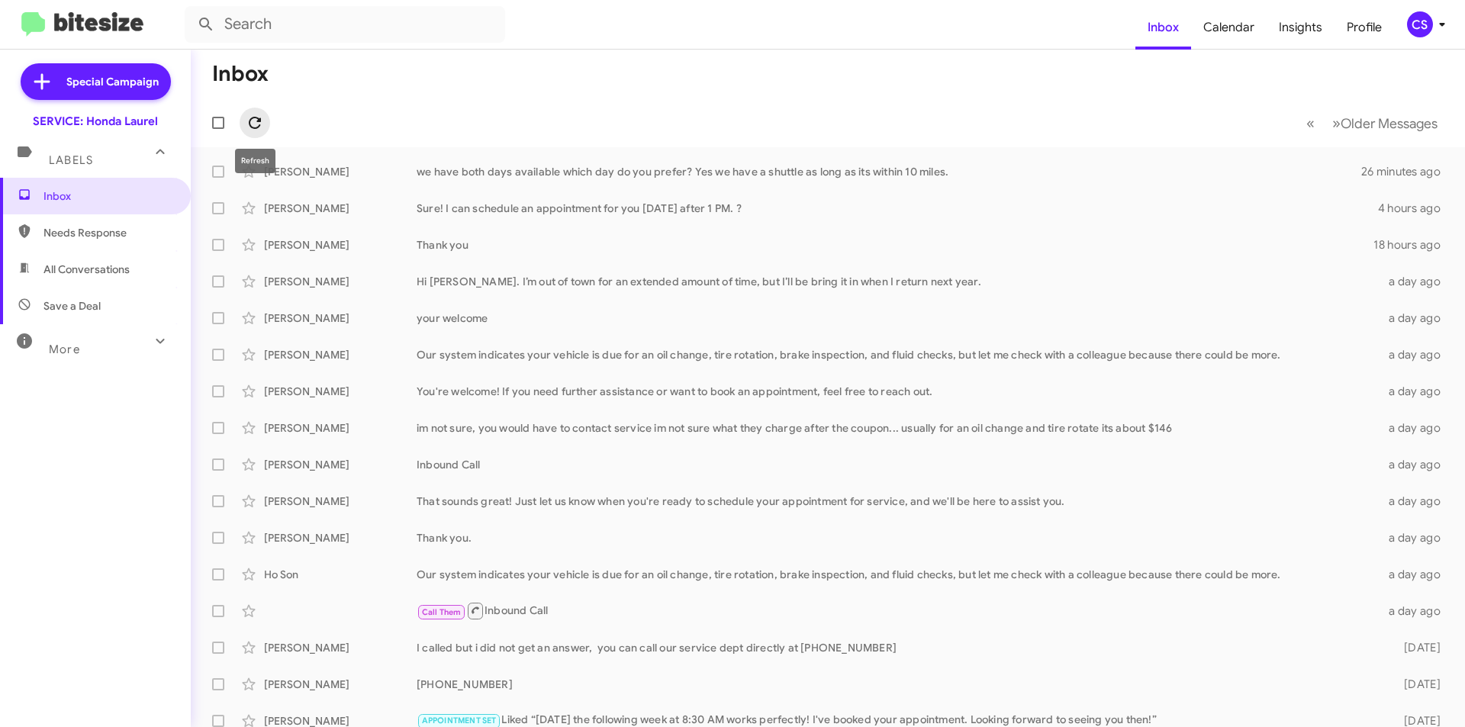
click at [249, 116] on icon at bounding box center [255, 123] width 18 height 18
